Goal: Find specific page/section: Find specific page/section

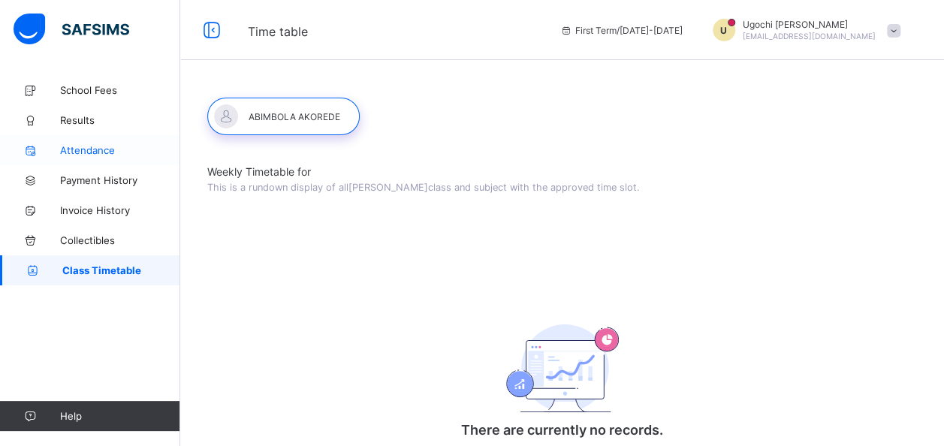
click at [96, 150] on span "Attendance" at bounding box center [120, 150] width 120 height 12
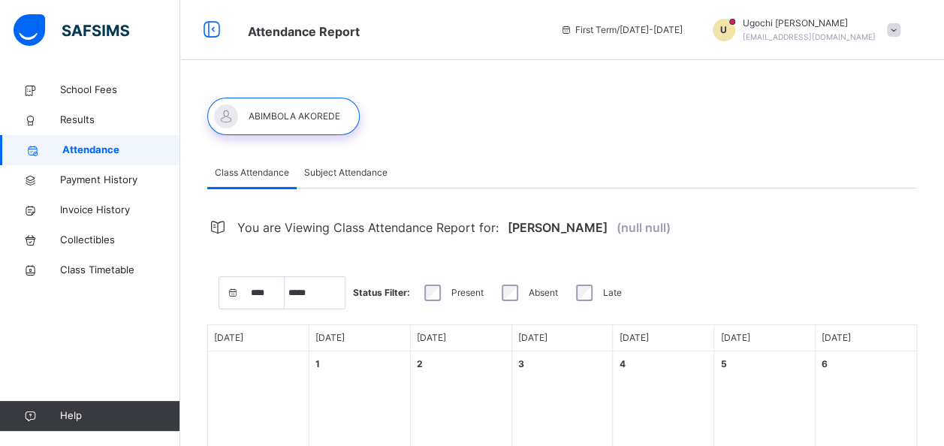
select select "****"
select select "*"
click at [83, 102] on link "School Fees" at bounding box center [90, 90] width 180 height 30
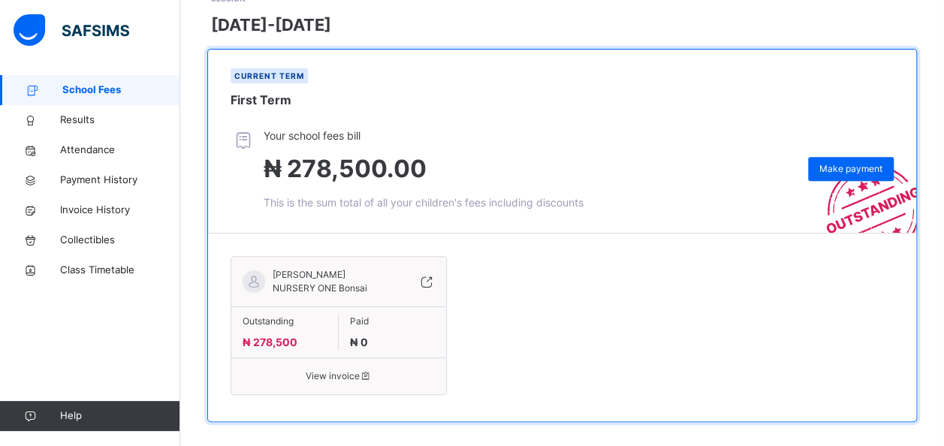
scroll to position [247, 0]
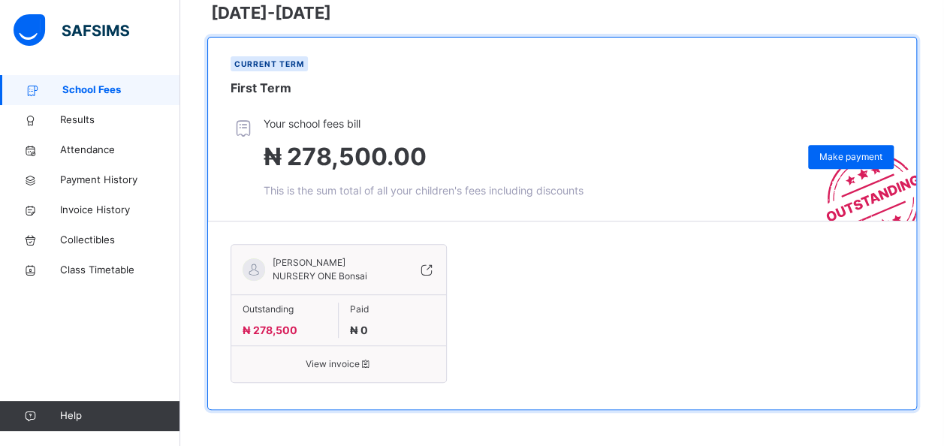
click at [332, 359] on span "View invoice" at bounding box center [339, 365] width 192 height 14
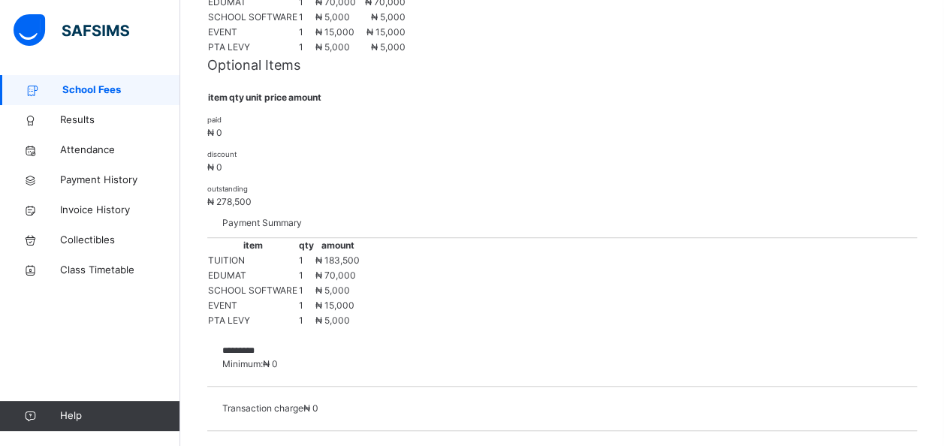
scroll to position [188, 0]
